Goal: Use online tool/utility: Utilize a website feature to perform a specific function

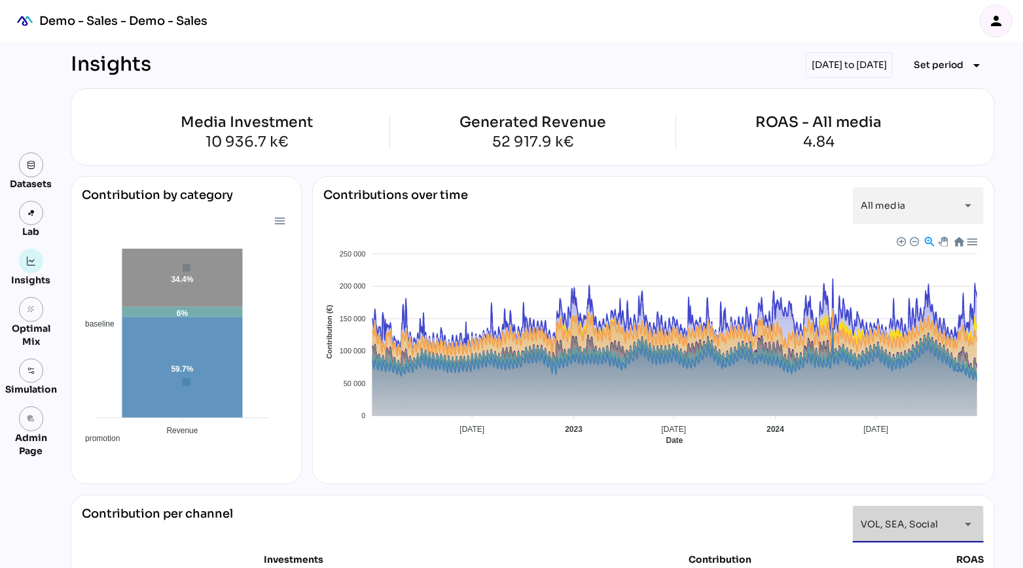
click at [1000, 17] on icon "person" at bounding box center [996, 21] width 16 height 16
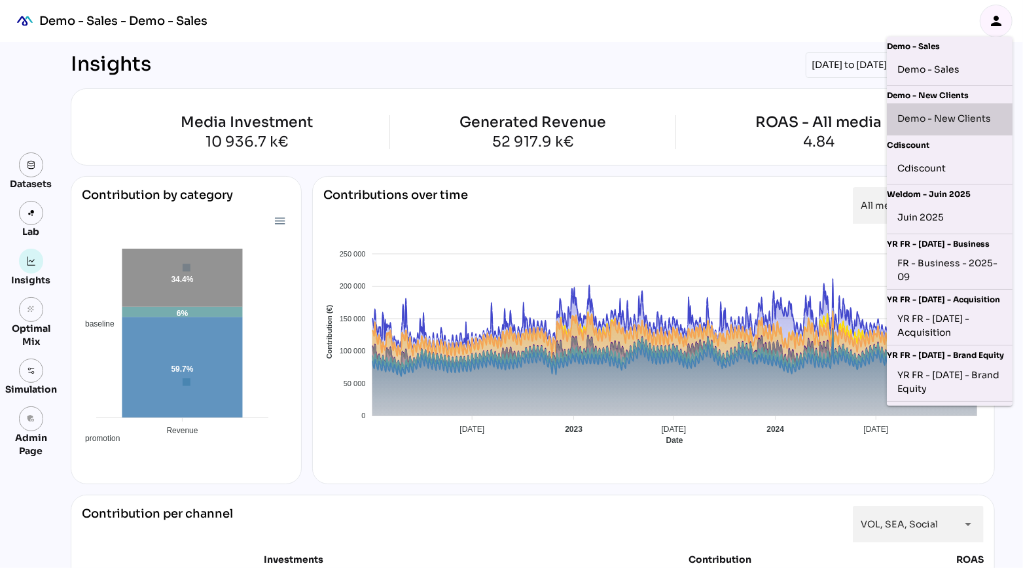
click at [948, 118] on div "Demo - New Clients" at bounding box center [949, 119] width 105 height 21
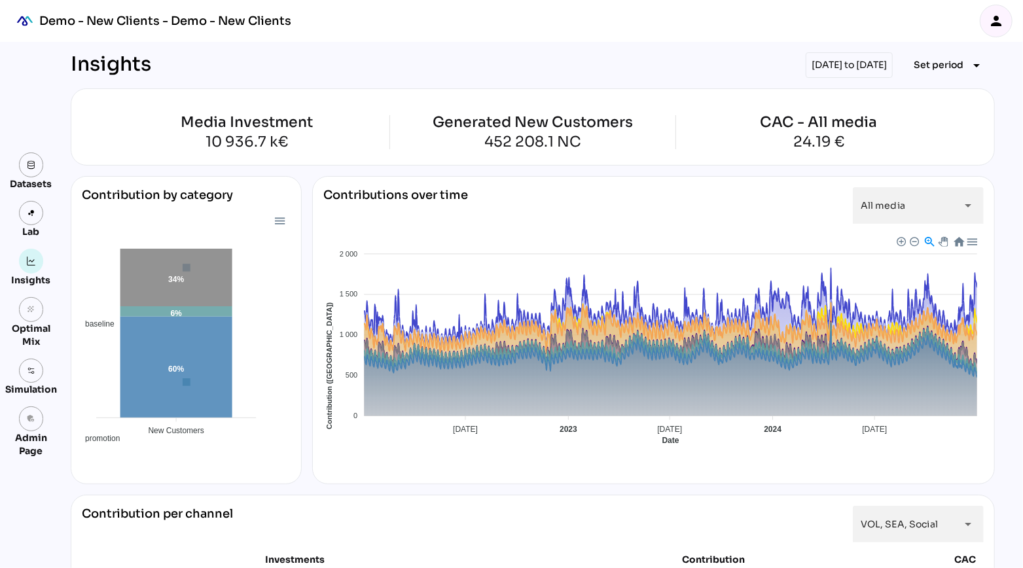
click at [998, 23] on icon "person" at bounding box center [996, 21] width 16 height 16
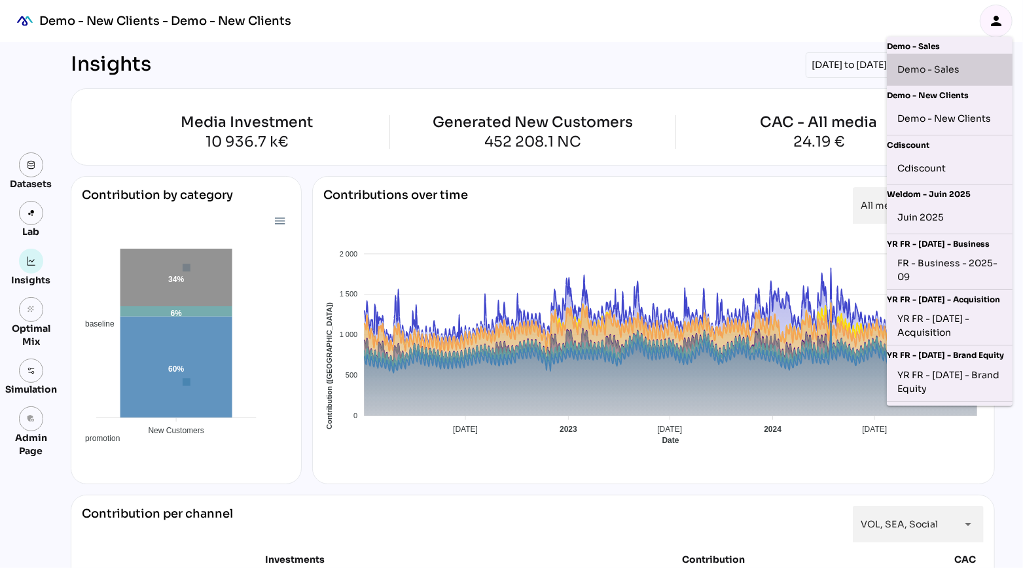
click at [952, 67] on div "Demo - Sales" at bounding box center [949, 69] width 105 height 21
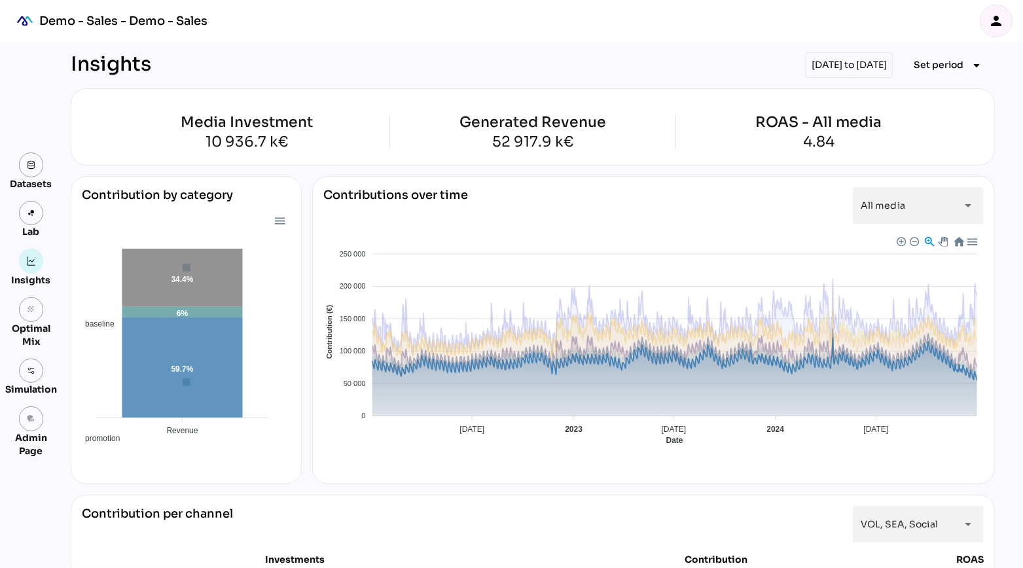
click at [357, 550] on span "Baseline" at bounding box center [337, 554] width 40 height 9
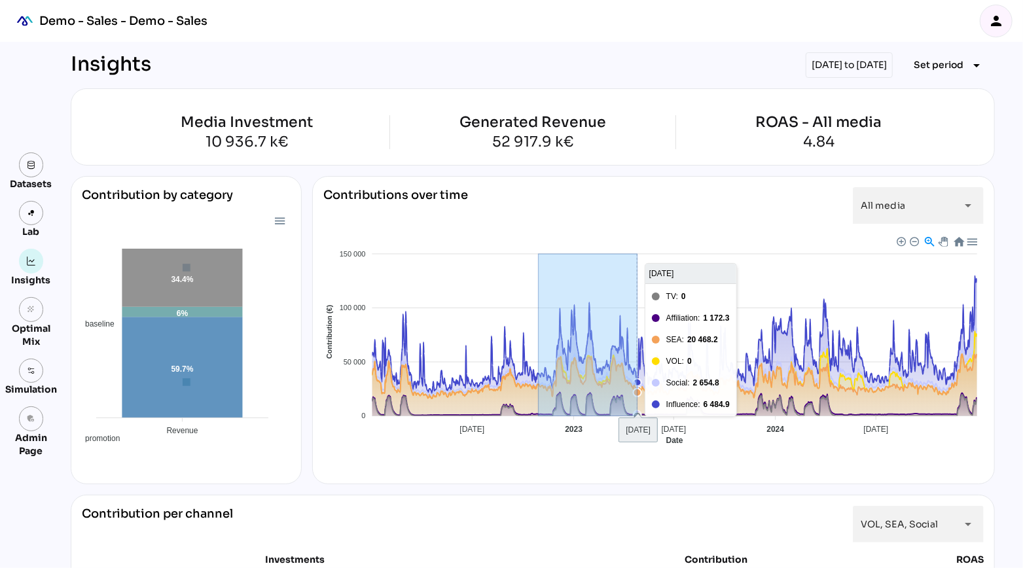
drag, startPoint x: 538, startPoint y: 364, endPoint x: 637, endPoint y: 379, distance: 99.3
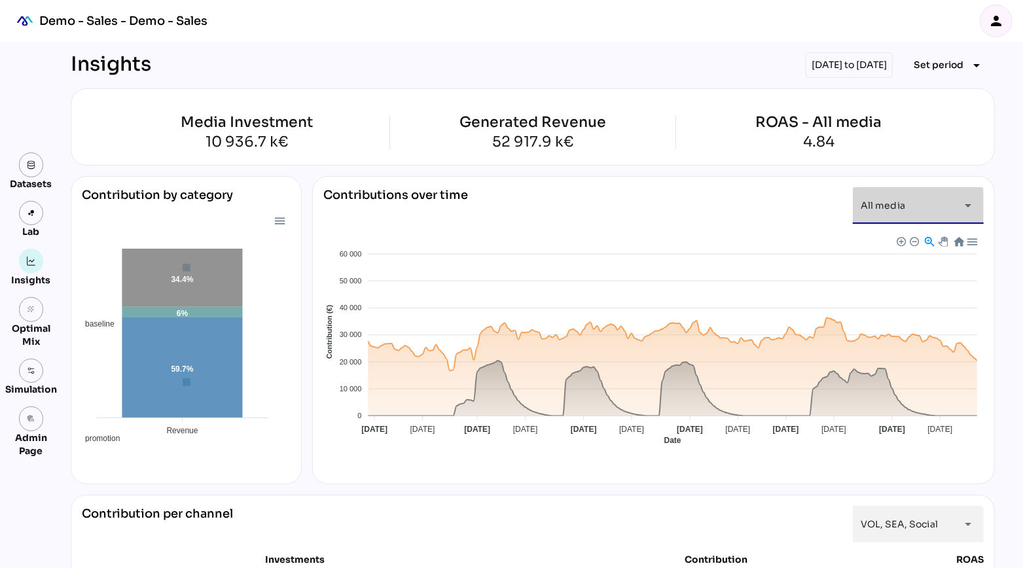
click at [887, 209] on span "All media" at bounding box center [882, 206] width 44 height 12
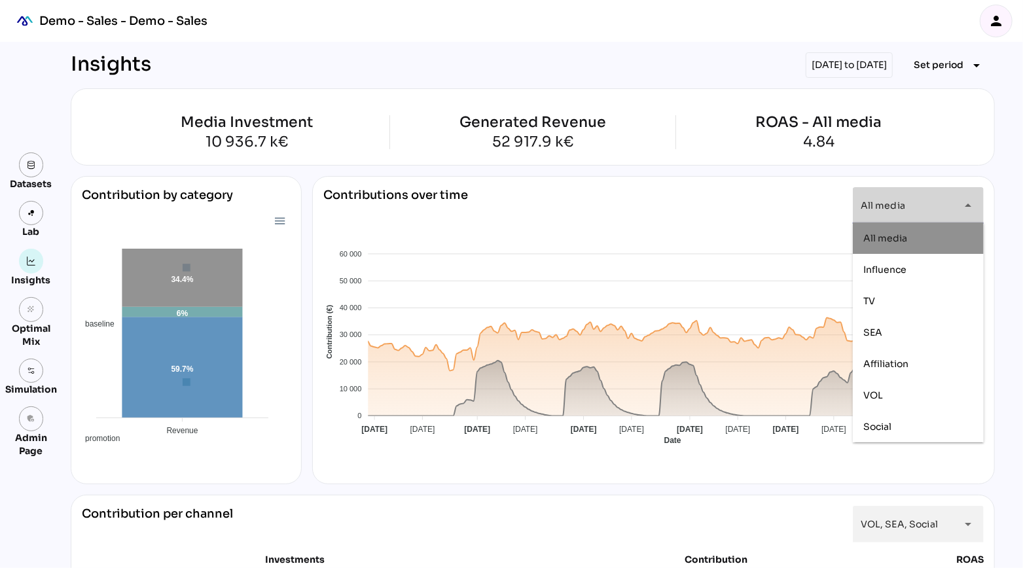
click at [887, 209] on span "All media" at bounding box center [882, 206] width 44 height 12
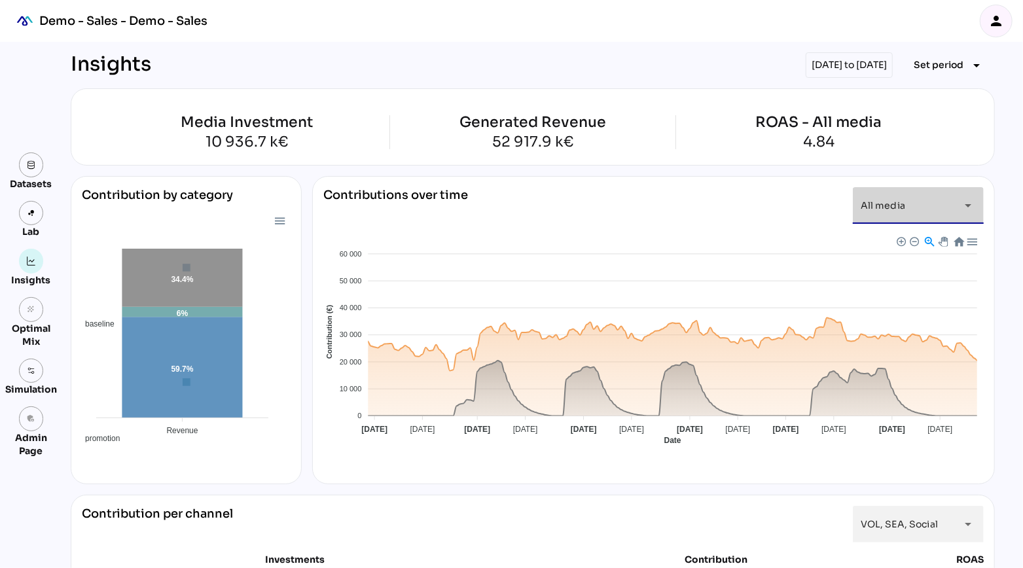
scroll to position [0, 43]
click at [943, 68] on span "Set period" at bounding box center [938, 65] width 50 height 16
click at [921, 121] on div "Year" at bounding box center [928, 124] width 61 height 11
click at [912, 186] on div "Quarter" at bounding box center [928, 187] width 61 height 11
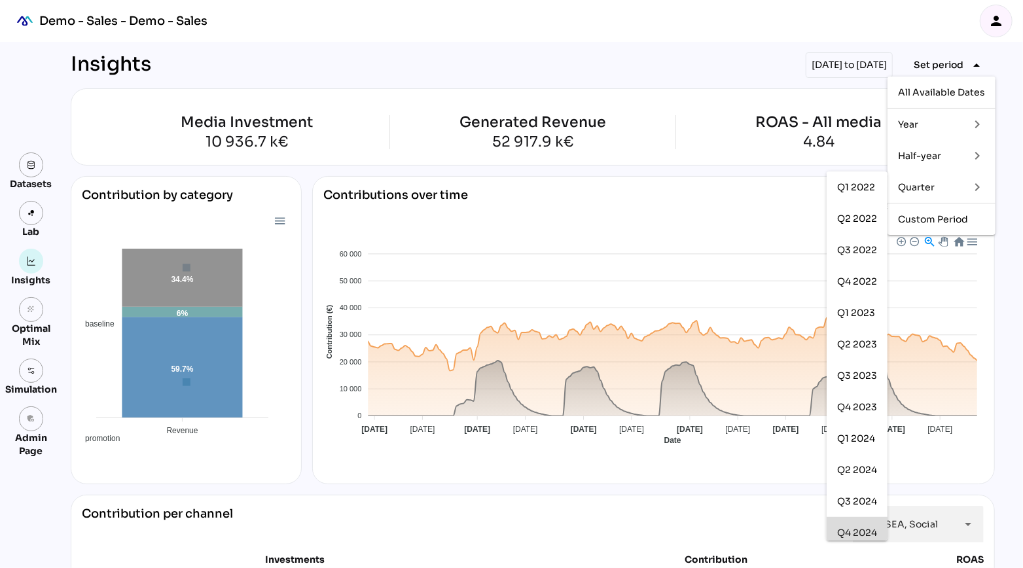
click at [856, 531] on div "Q4 2024" at bounding box center [857, 532] width 40 height 11
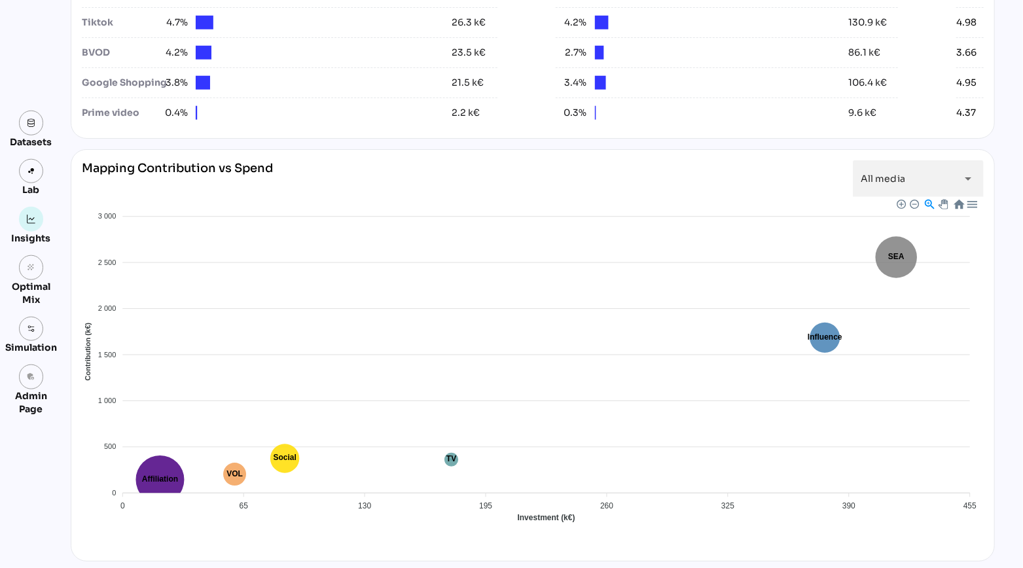
scroll to position [1019, 0]
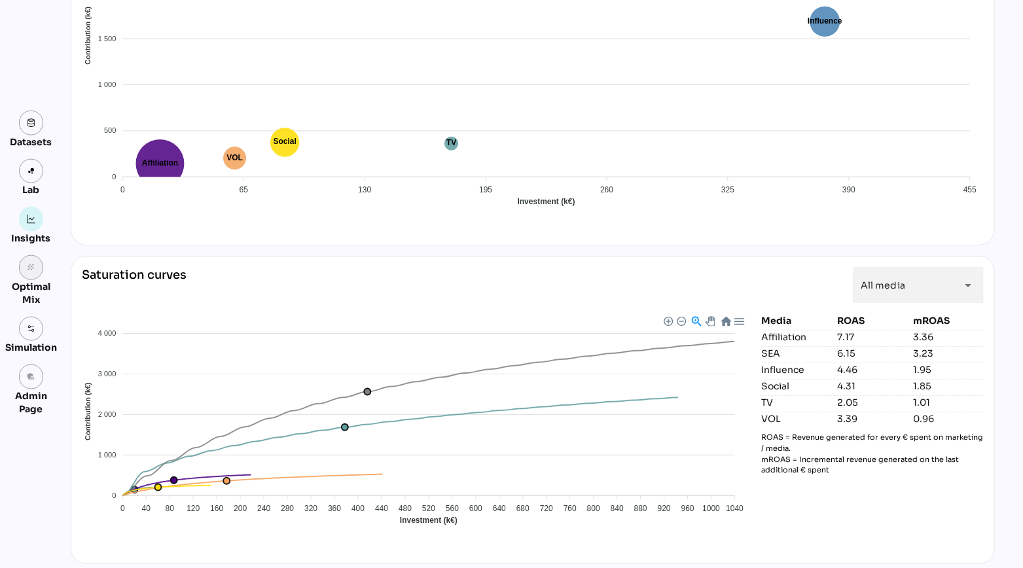
click at [29, 264] on icon "grain" at bounding box center [31, 267] width 9 height 9
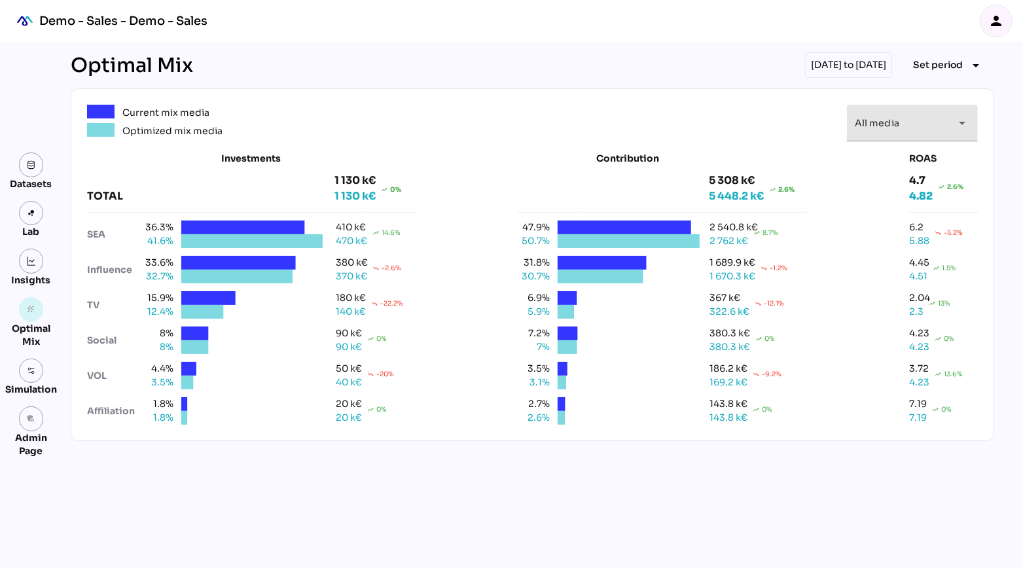
click at [910, 117] on div "All media *********" at bounding box center [900, 123] width 92 height 37
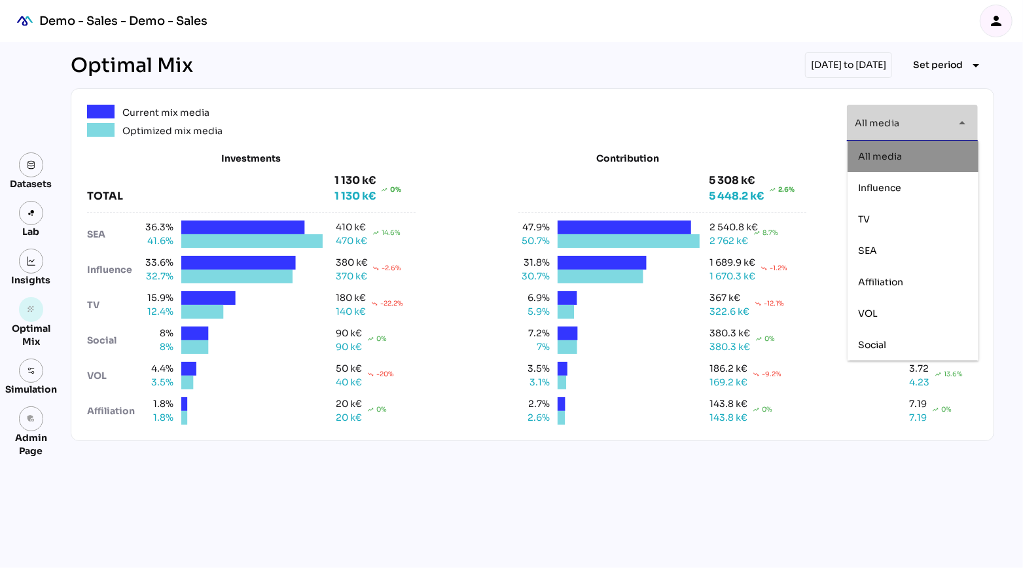
click at [700, 97] on div "Current mix media Optimized mix media All media ********* arrow_drop_down Inves…" at bounding box center [532, 264] width 923 height 353
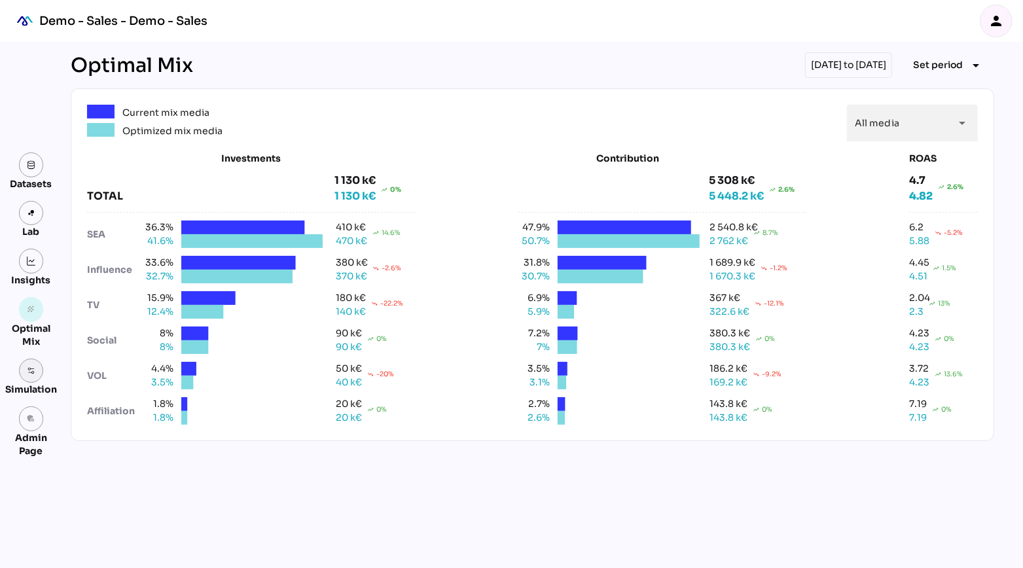
click at [29, 376] on link at bounding box center [31, 371] width 25 height 25
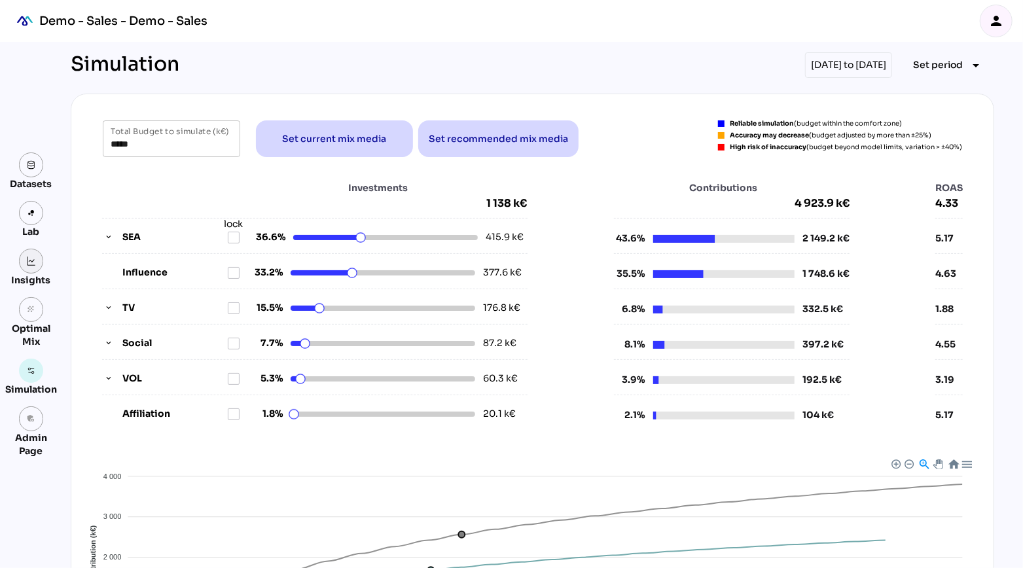
click at [35, 266] on link at bounding box center [31, 261] width 25 height 25
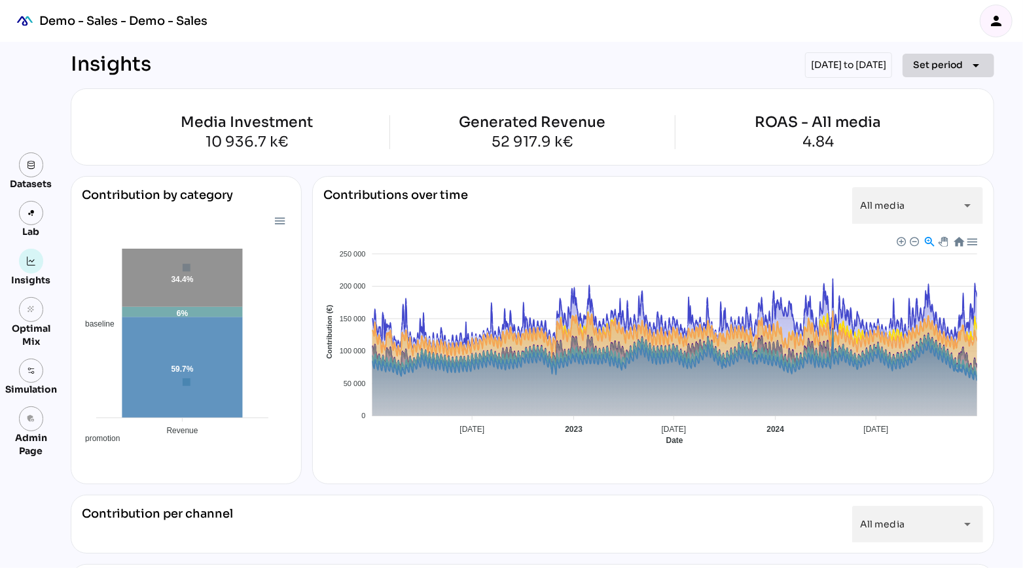
click at [978, 67] on icon "arrow_drop_down" at bounding box center [976, 66] width 16 height 16
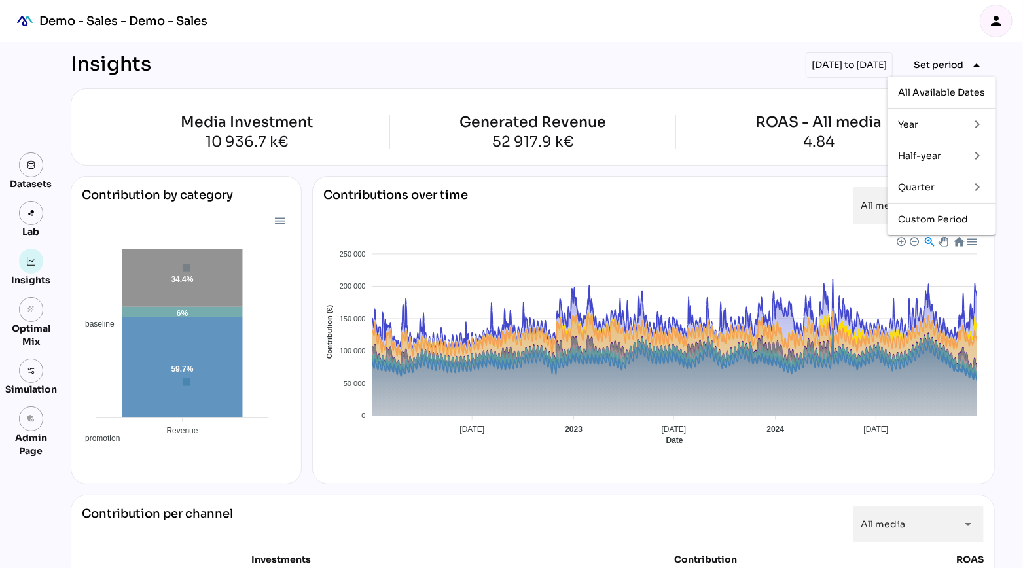
click at [938, 129] on div "Year" at bounding box center [928, 124] width 61 height 11
click at [919, 158] on div "Half-year" at bounding box center [928, 155] width 61 height 11
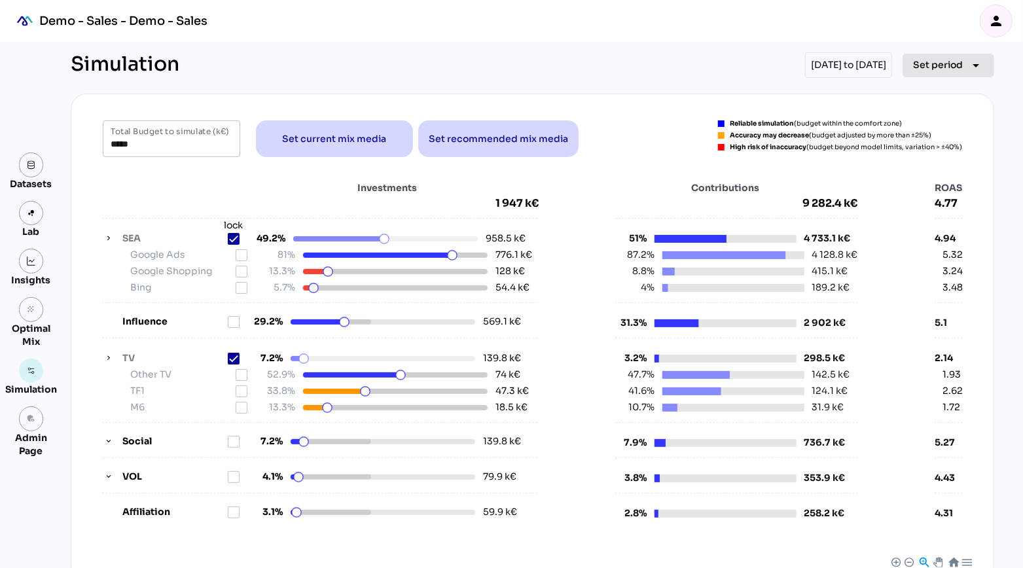
click at [972, 61] on icon "arrow_drop_down" at bounding box center [976, 66] width 16 height 16
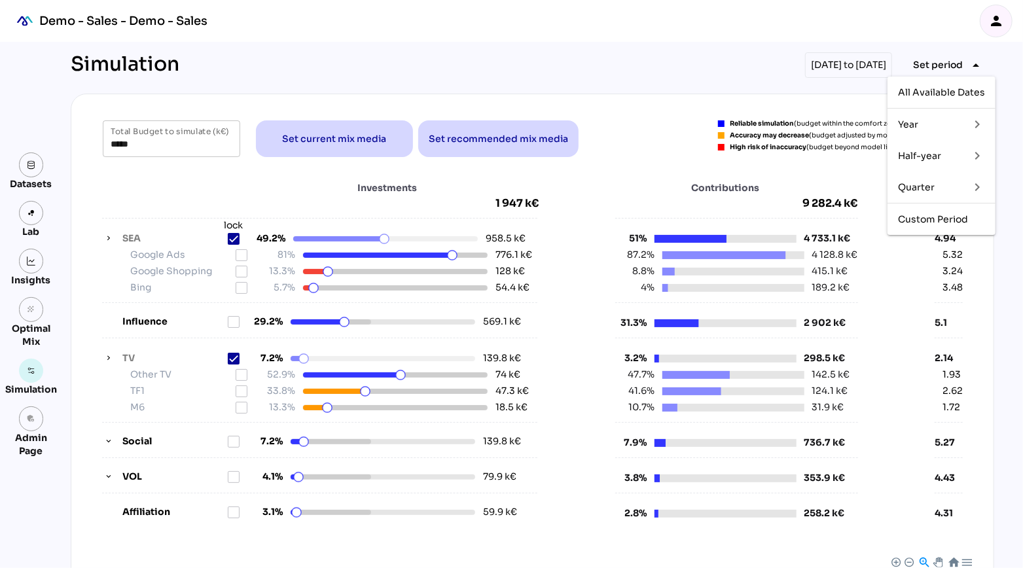
click at [708, 70] on div "Simulation [DATE] to [DATE] Set period arrow_drop_down" at bounding box center [532, 65] width 923 height 26
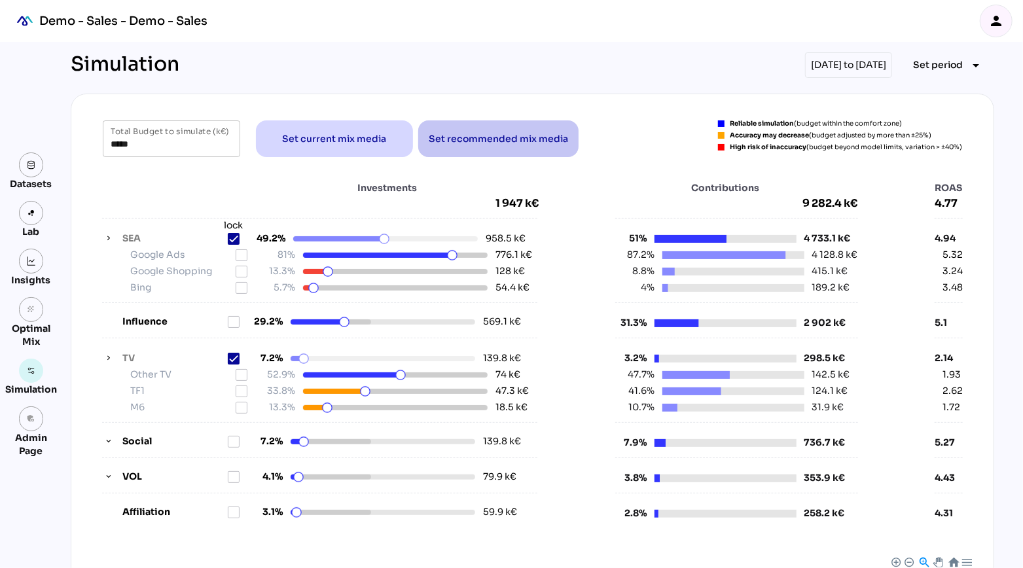
click at [481, 152] on span "Set recommended mix media" at bounding box center [498, 138] width 139 height 31
click at [232, 239] on icon at bounding box center [234, 239] width 8 height 6
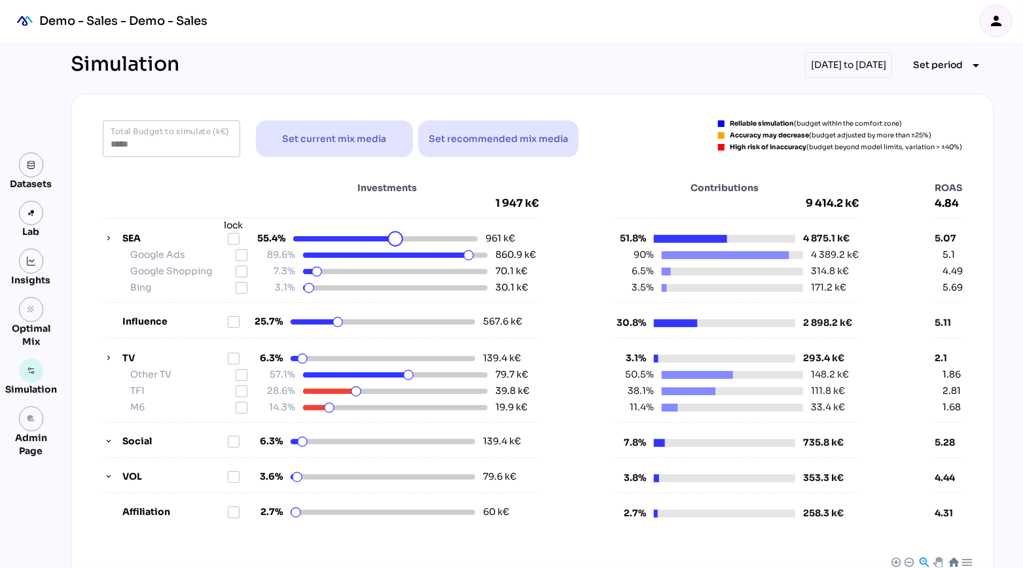
drag, startPoint x: 381, startPoint y: 239, endPoint x: 395, endPoint y: 239, distance: 13.8
click at [396, 239] on html "Demo - Sales - Demo - Sales person Datasets Lab Insights grain Optimal Mix Simu…" at bounding box center [511, 477] width 1023 height 955
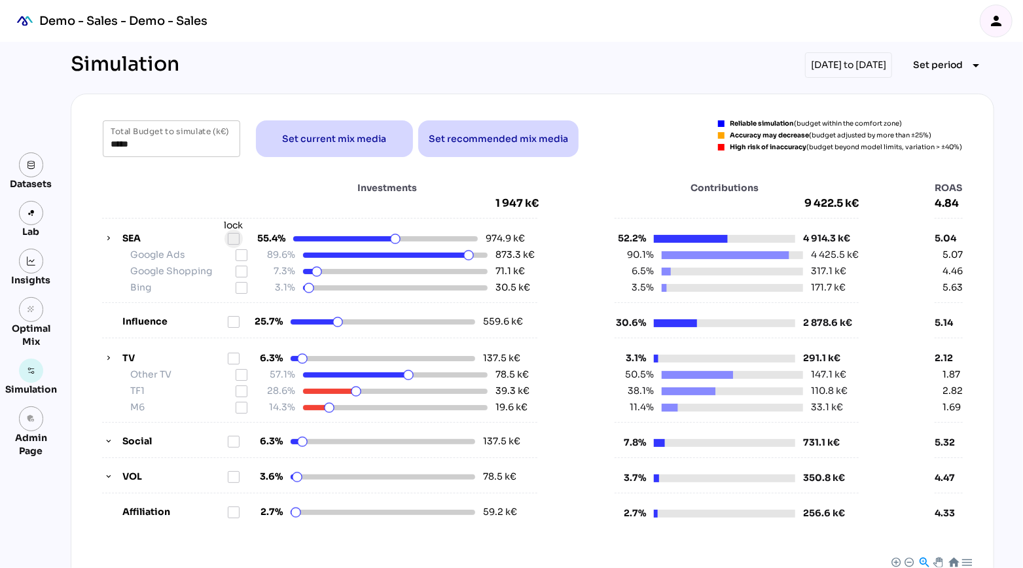
click at [234, 239] on icon at bounding box center [233, 239] width 10 height 10
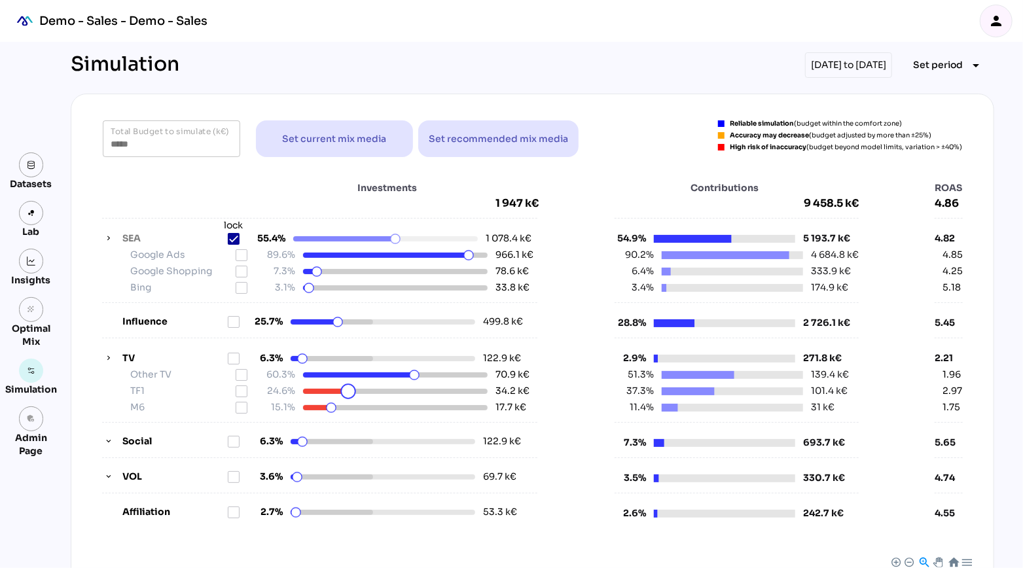
drag, startPoint x: 356, startPoint y: 392, endPoint x: 347, endPoint y: 389, distance: 9.7
click at [347, 389] on html "Demo - Sales - Demo - Sales person Datasets Lab Insights grain Optimal Mix Simu…" at bounding box center [511, 477] width 1023 height 955
click at [240, 391] on icon at bounding box center [241, 391] width 10 height 10
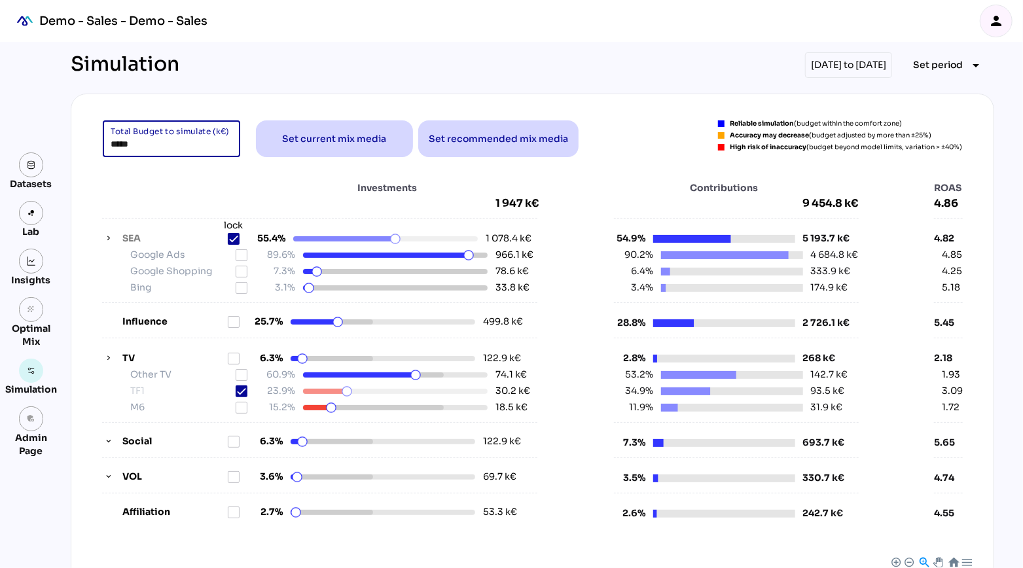
drag, startPoint x: 156, startPoint y: 141, endPoint x: 99, endPoint y: 128, distance: 57.6
click at [97, 128] on div "***** Total Budget to simulate (k€) Set current mix media Set recommended mix m…" at bounding box center [532, 138] width 890 height 37
click at [188, 145] on input "*****" at bounding box center [172, 138] width 122 height 37
click at [136, 193] on div "Investments 1 947 k€" at bounding box center [320, 195] width 436 height 29
drag, startPoint x: 147, startPoint y: 147, endPoint x: 107, endPoint y: 137, distance: 41.7
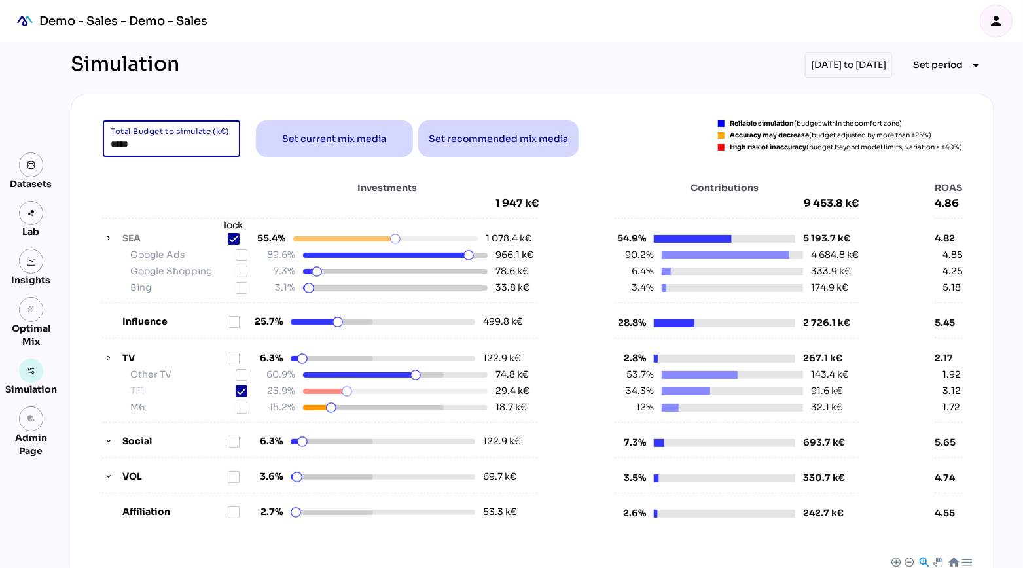
click at [107, 137] on div "***** Total Budget to simulate (k€)" at bounding box center [171, 138] width 137 height 37
type input "*****"
click at [157, 186] on div "Investments 1 947 k€" at bounding box center [320, 195] width 436 height 29
click at [162, 199] on div "Investments 1 947 k€" at bounding box center [320, 195] width 436 height 29
click at [135, 184] on div "Investments 1 947 k€" at bounding box center [320, 195] width 436 height 29
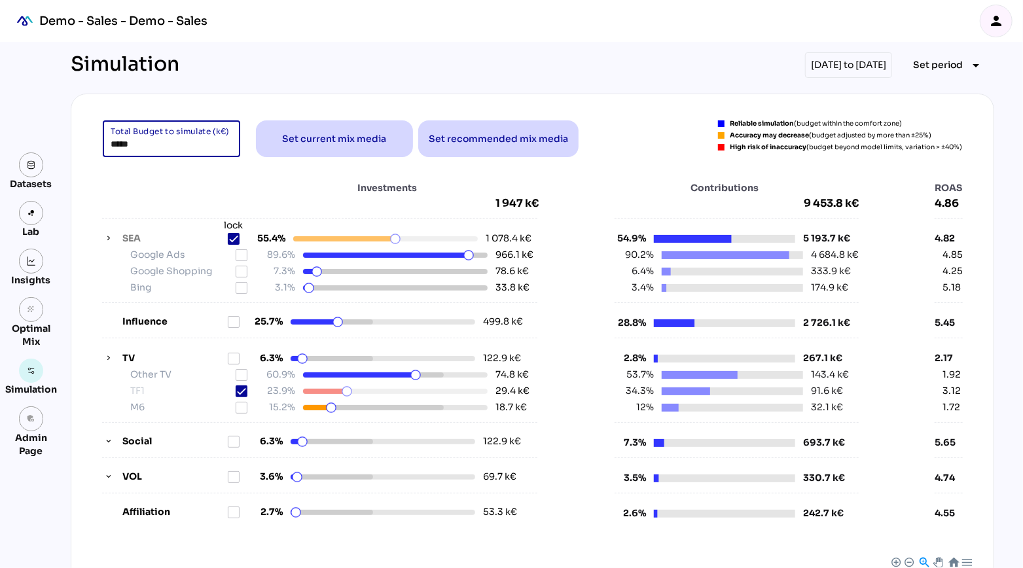
click at [154, 136] on input "*****" at bounding box center [172, 138] width 122 height 37
